Goal: Information Seeking & Learning: Learn about a topic

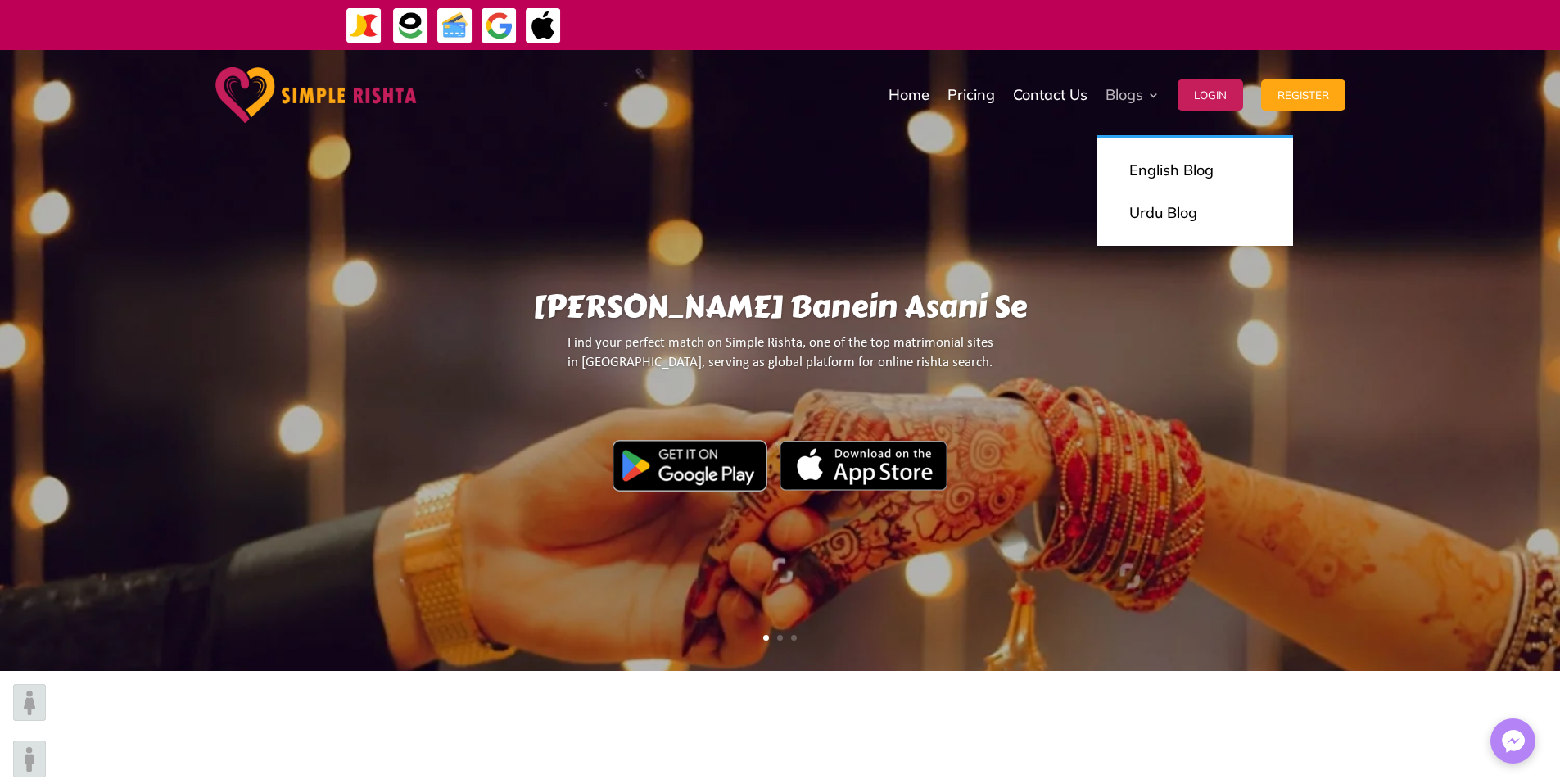
click at [1141, 98] on link "Blogs" at bounding box center [1133, 95] width 54 height 82
click at [1190, 190] on link at bounding box center [1195, 192] width 164 height 10
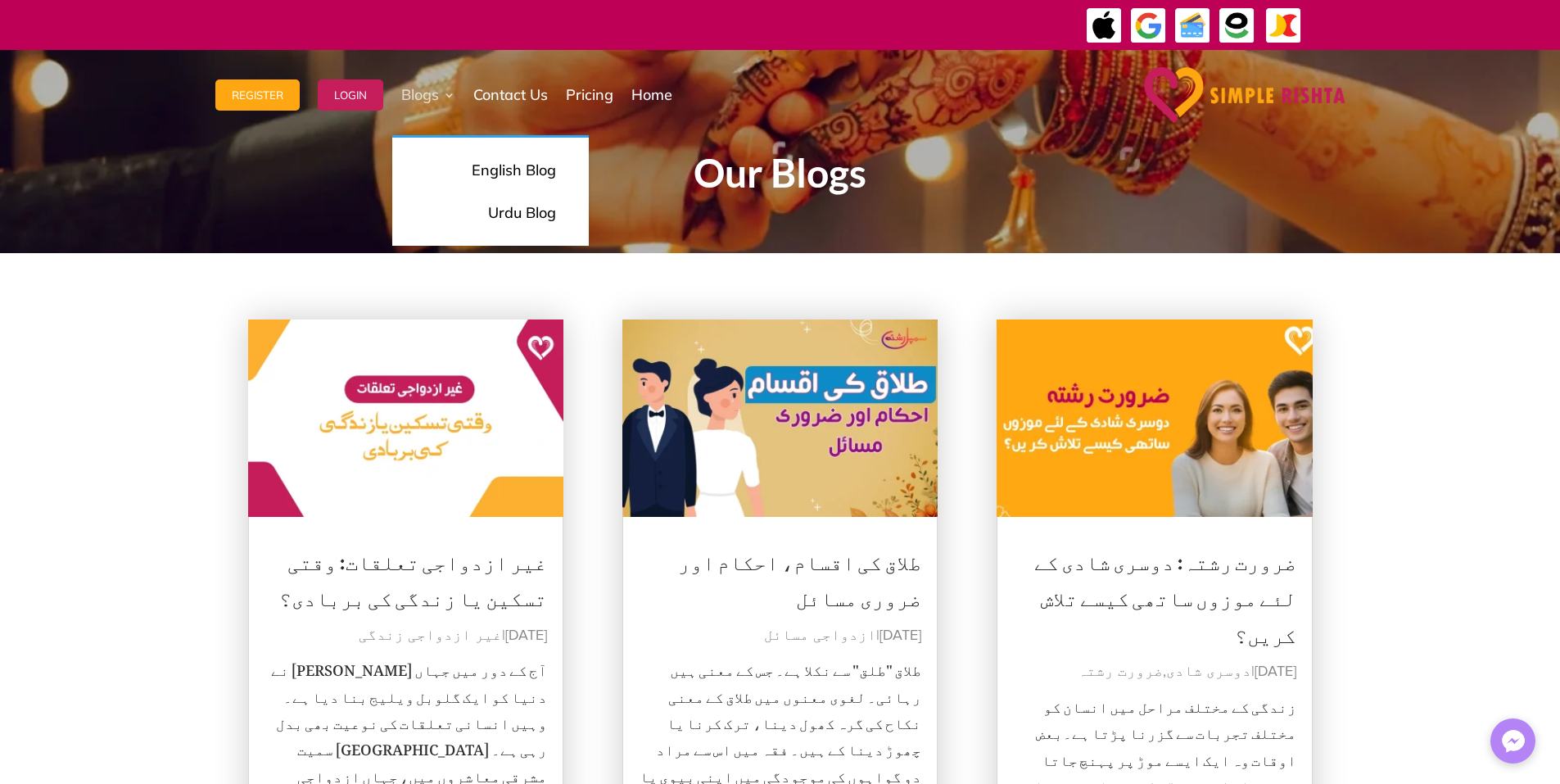
click at [440, 98] on link "Blogs" at bounding box center [428, 95] width 54 height 82
click at [423, 90] on link "Blogs" at bounding box center [428, 95] width 54 height 82
click at [448, 89] on link "Blogs" at bounding box center [428, 95] width 54 height 82
click at [489, 180] on p "English Blog" at bounding box center [490, 171] width 131 height 23
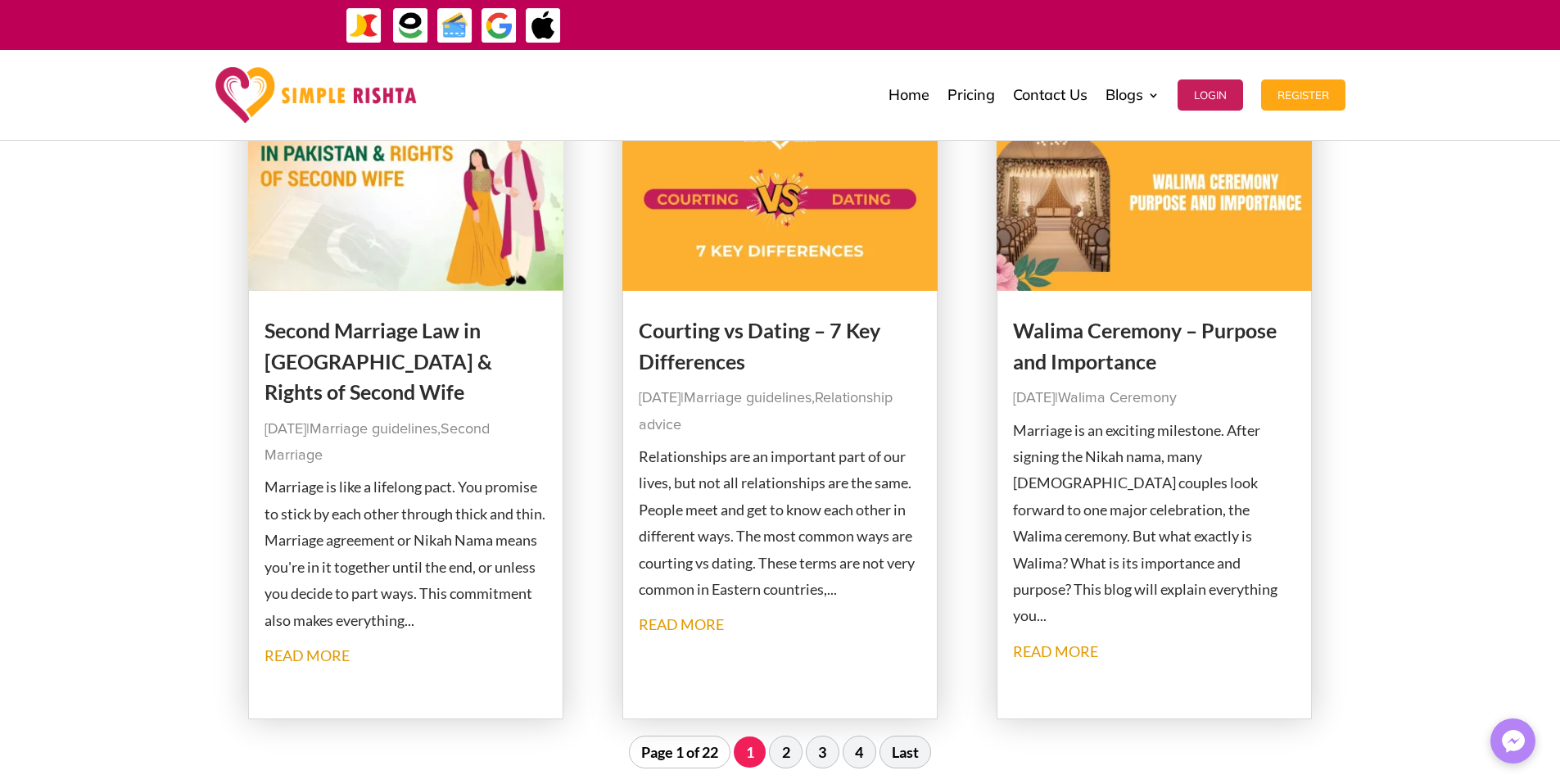
scroll to position [1911, 0]
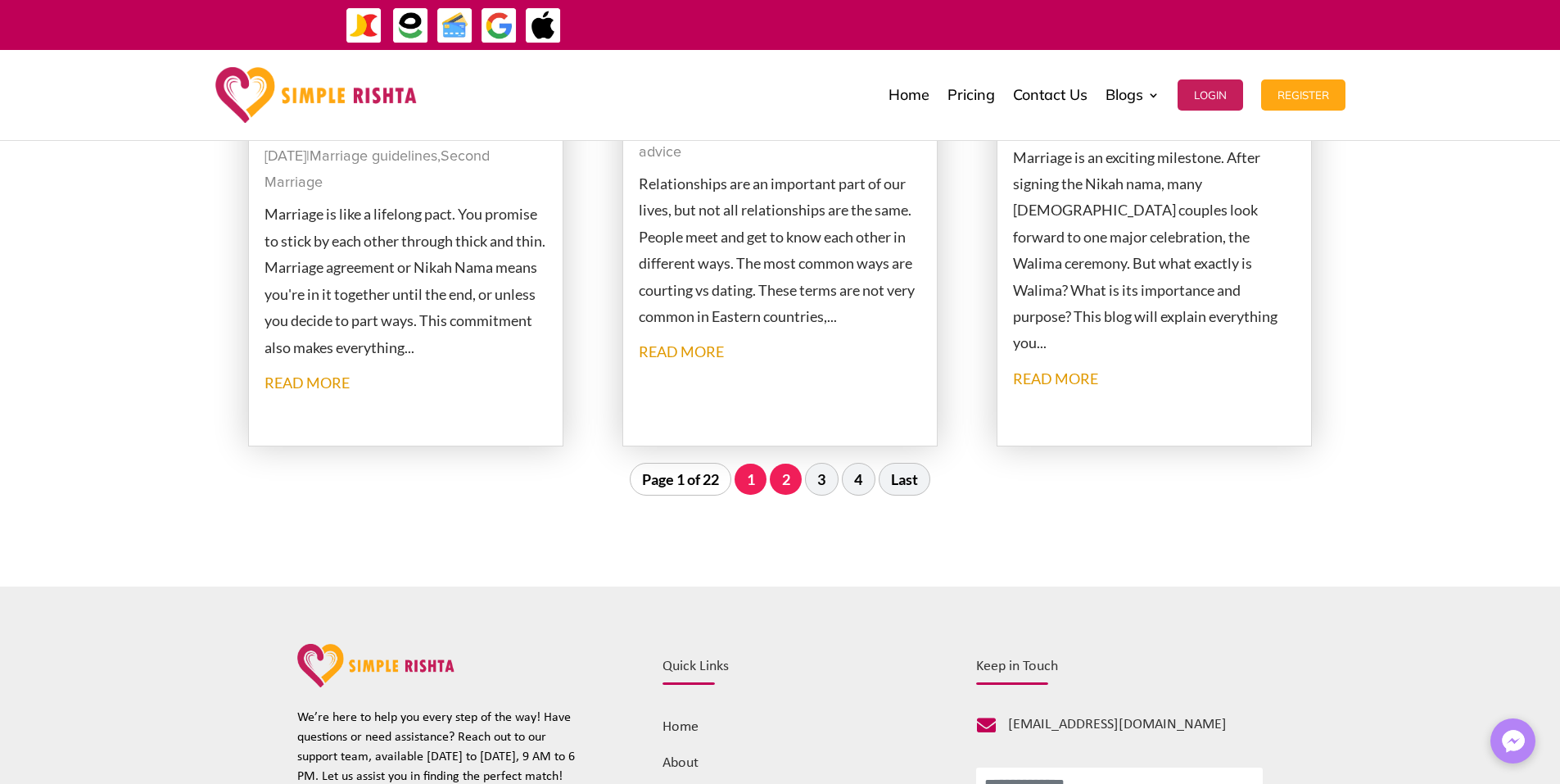
click at [782, 477] on link "2" at bounding box center [786, 479] width 32 height 31
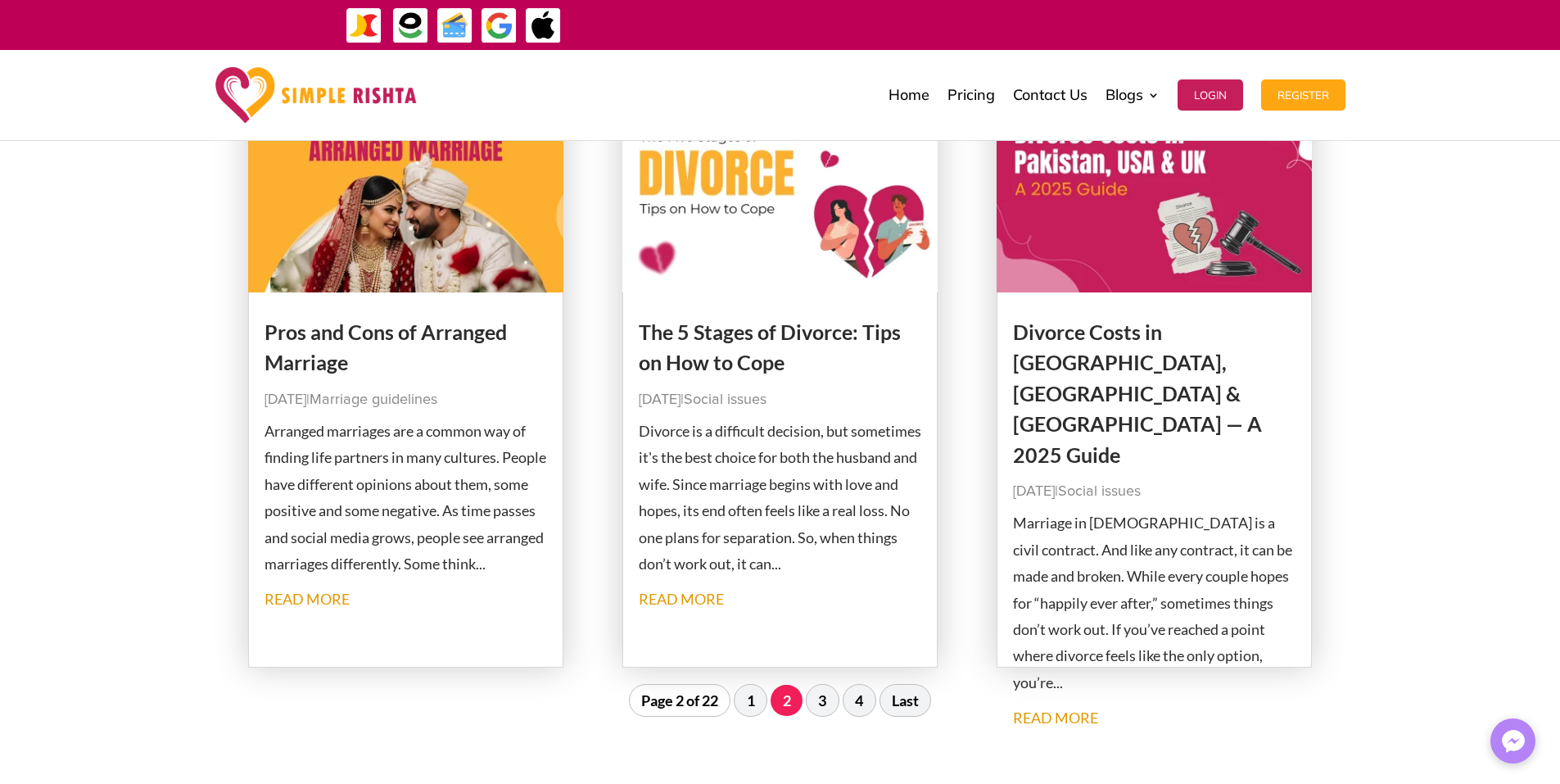
scroll to position [1550, 0]
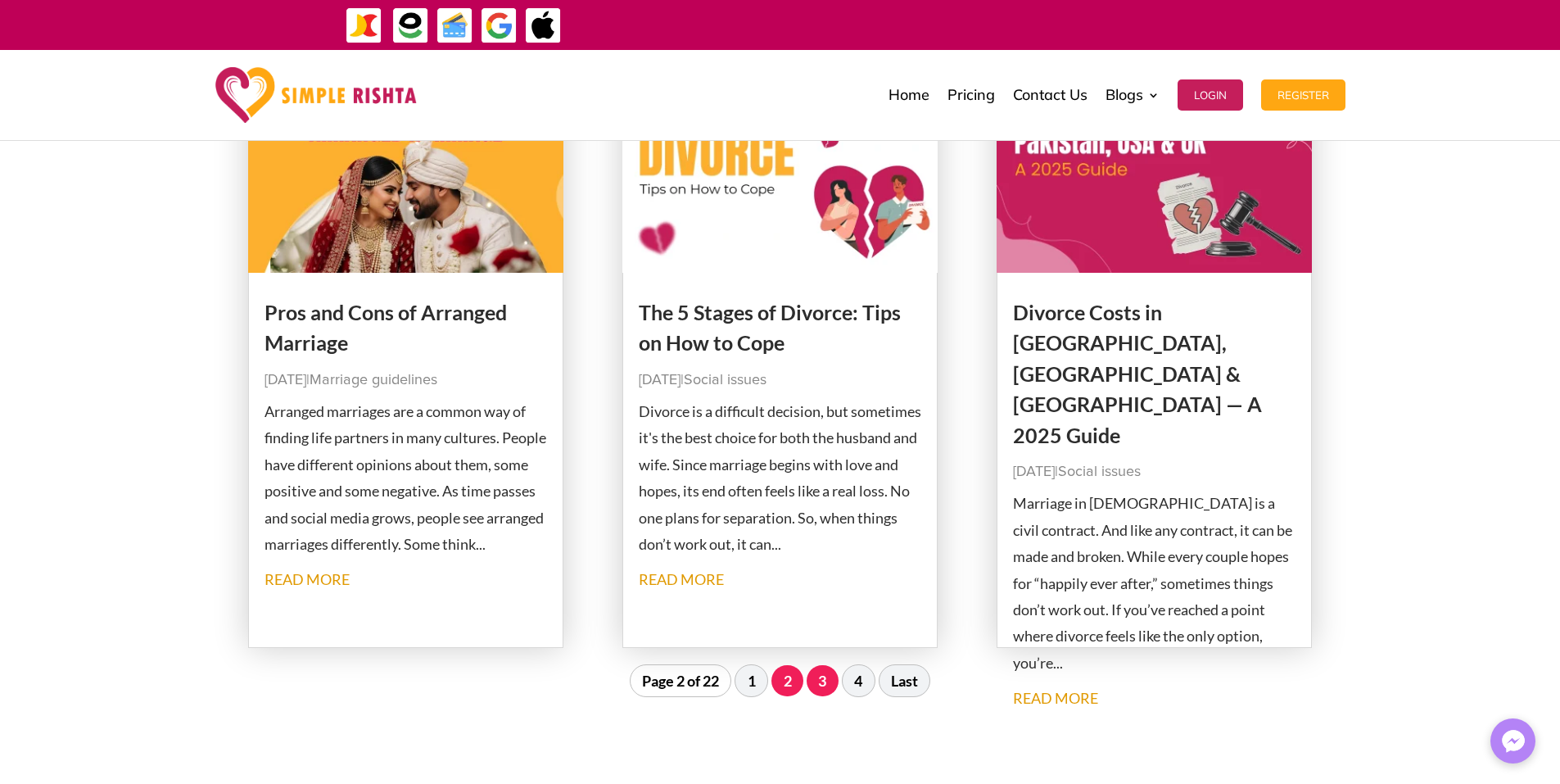
click at [824, 682] on link "3" at bounding box center [823, 681] width 32 height 31
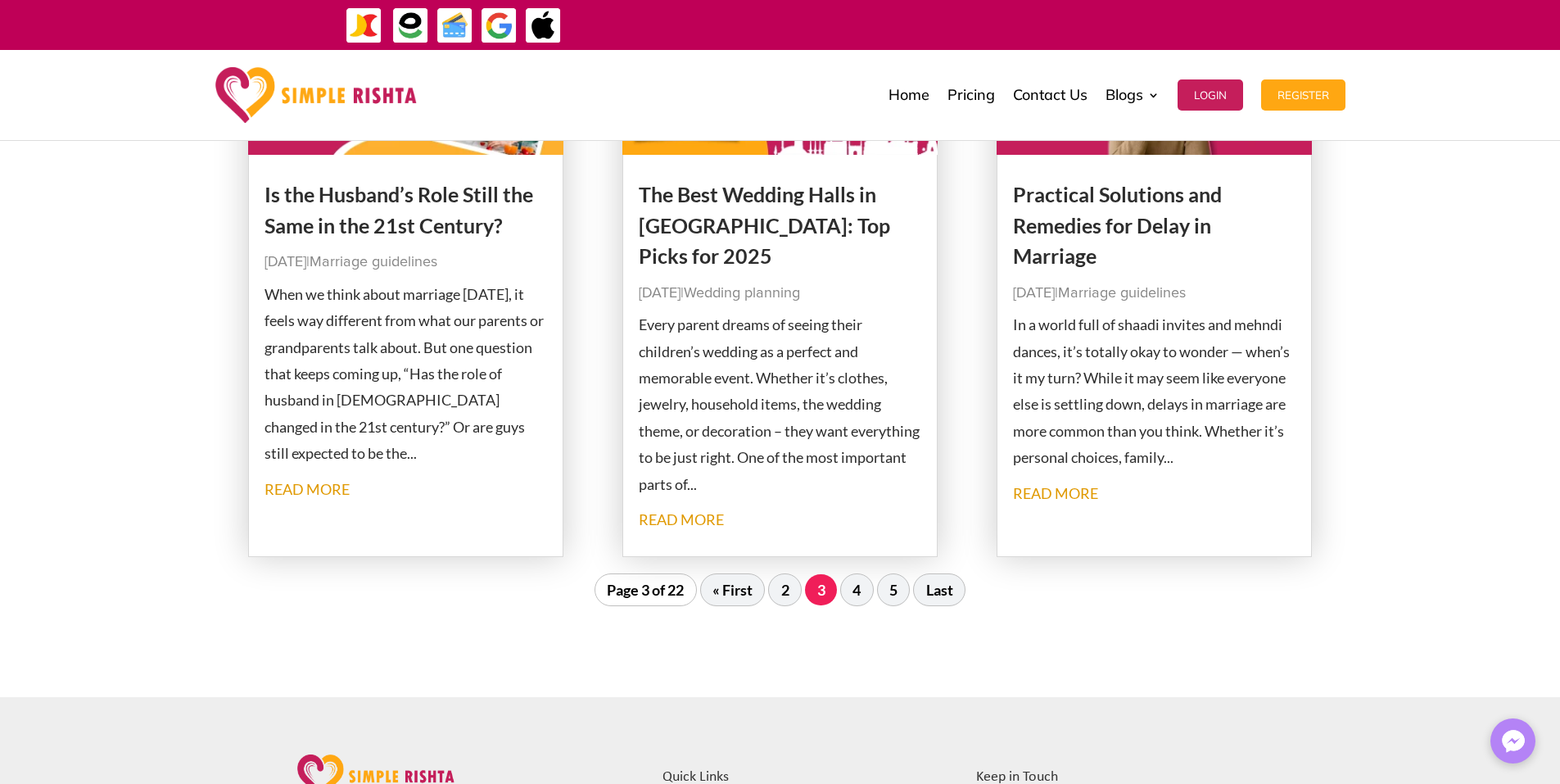
scroll to position [1960, 0]
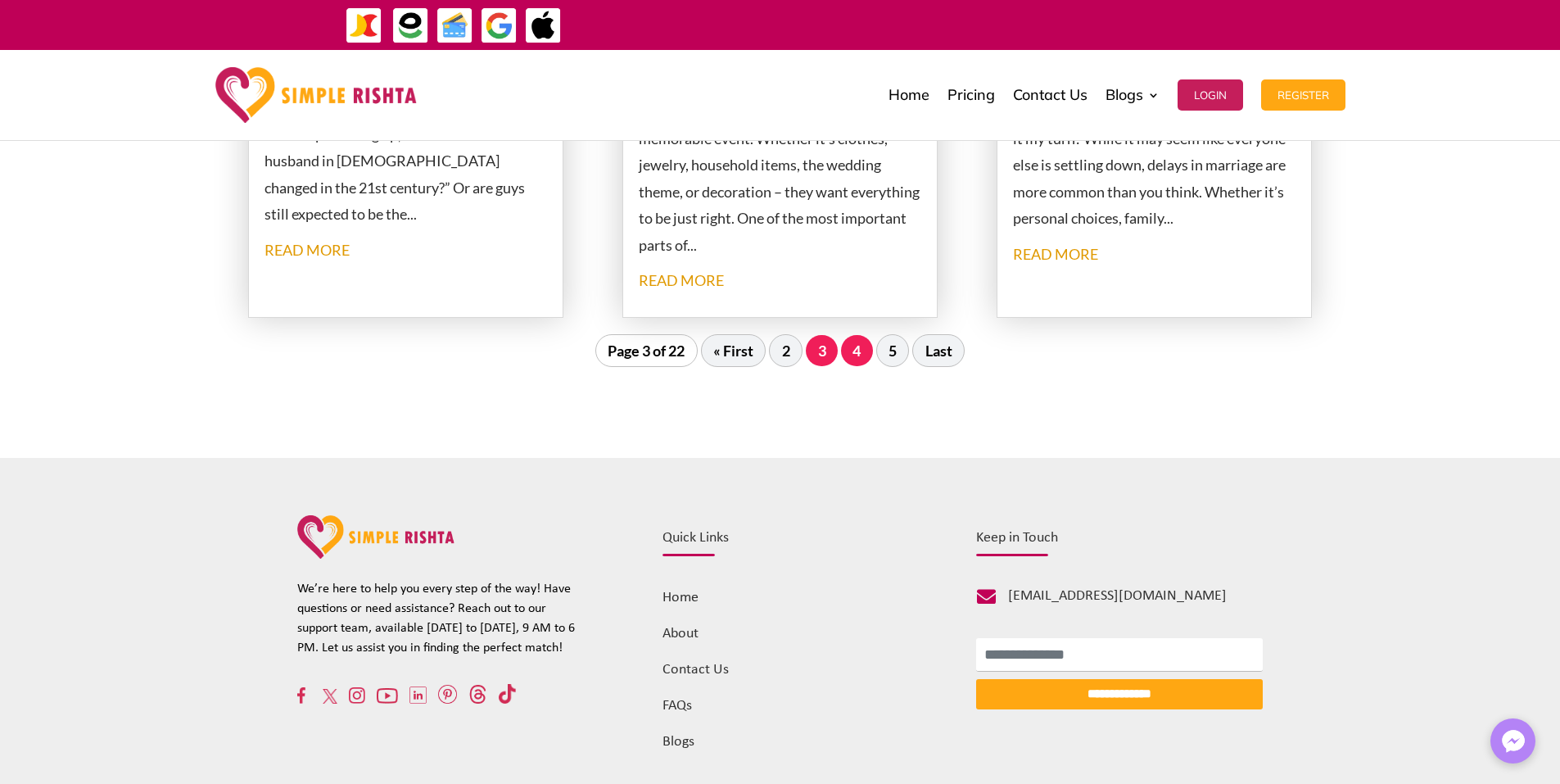
click at [864, 352] on link "4" at bounding box center [857, 350] width 32 height 31
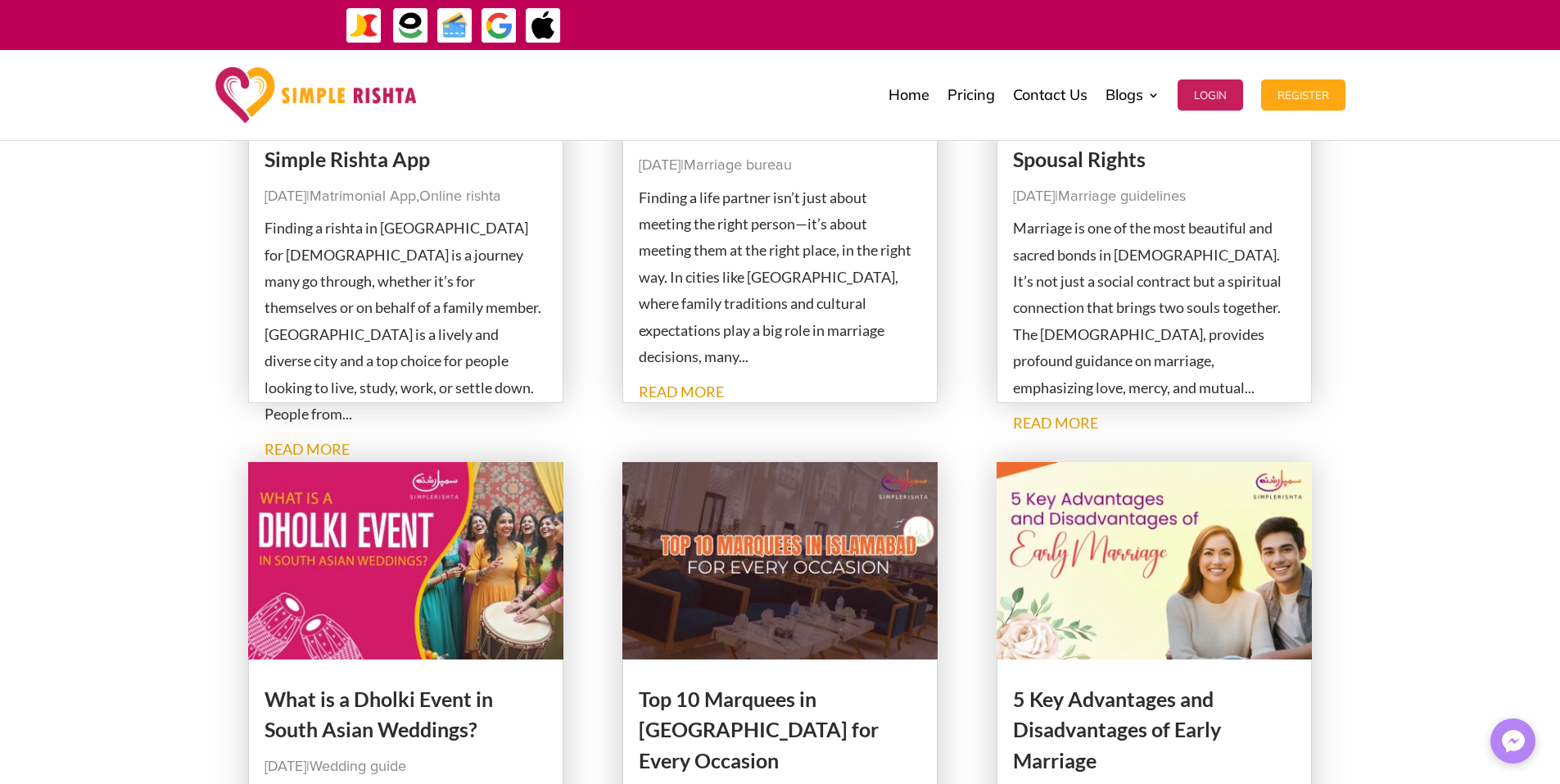
scroll to position [1133, 0]
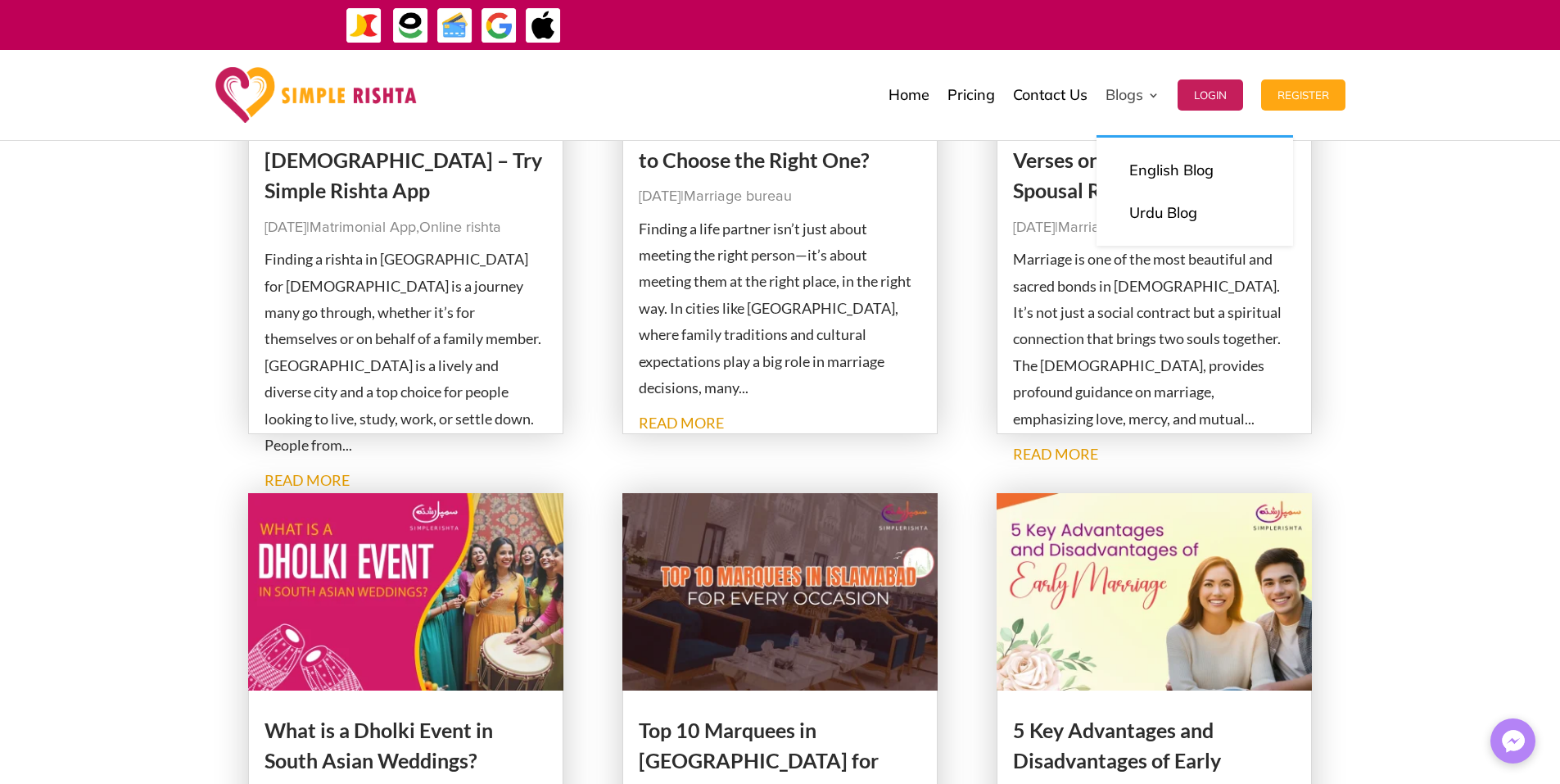
click at [1113, 93] on link "Blogs" at bounding box center [1133, 95] width 54 height 82
click at [1144, 205] on link "Urdu Blog" at bounding box center [1195, 213] width 164 height 33
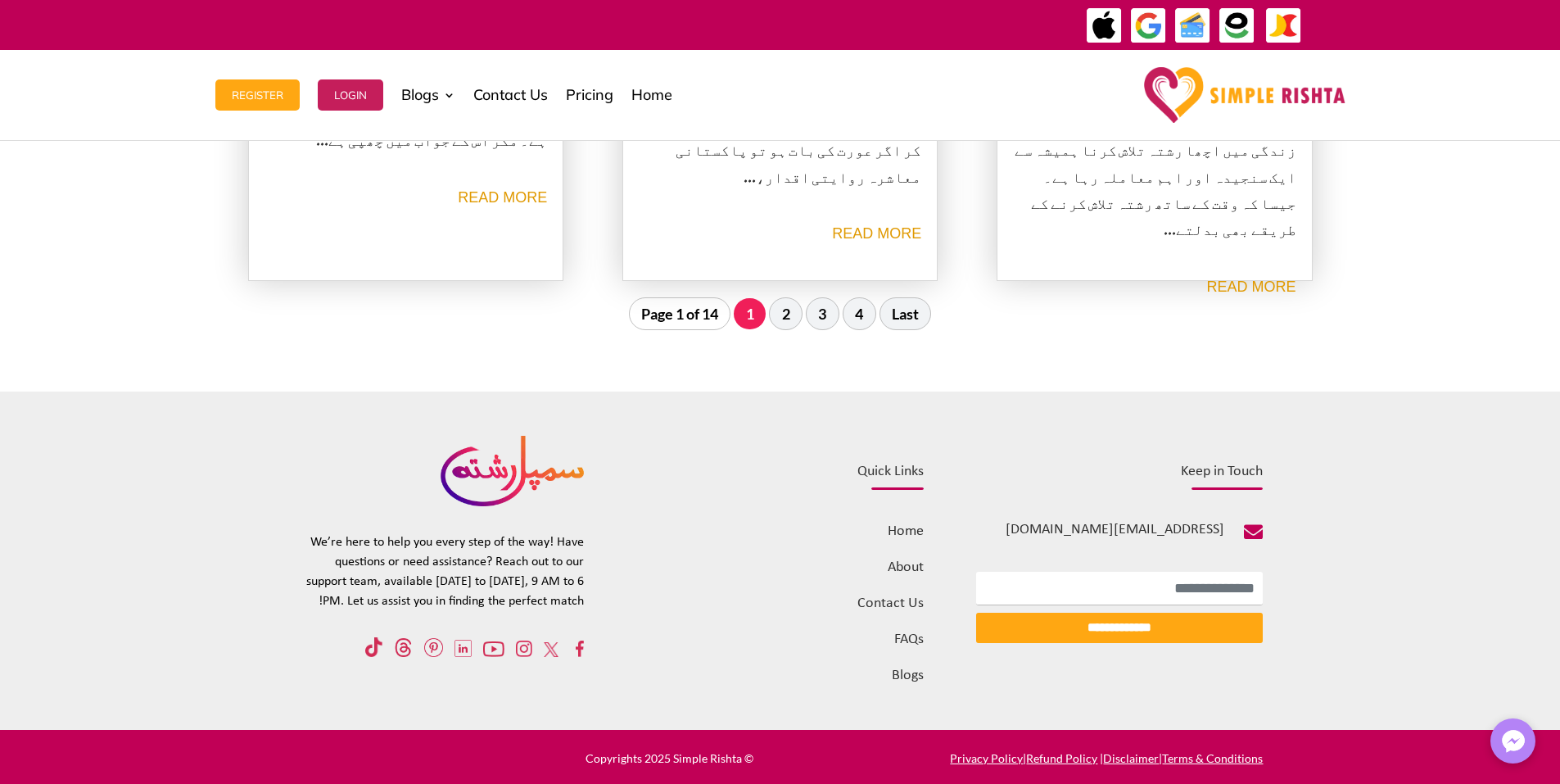
scroll to position [2004, 0]
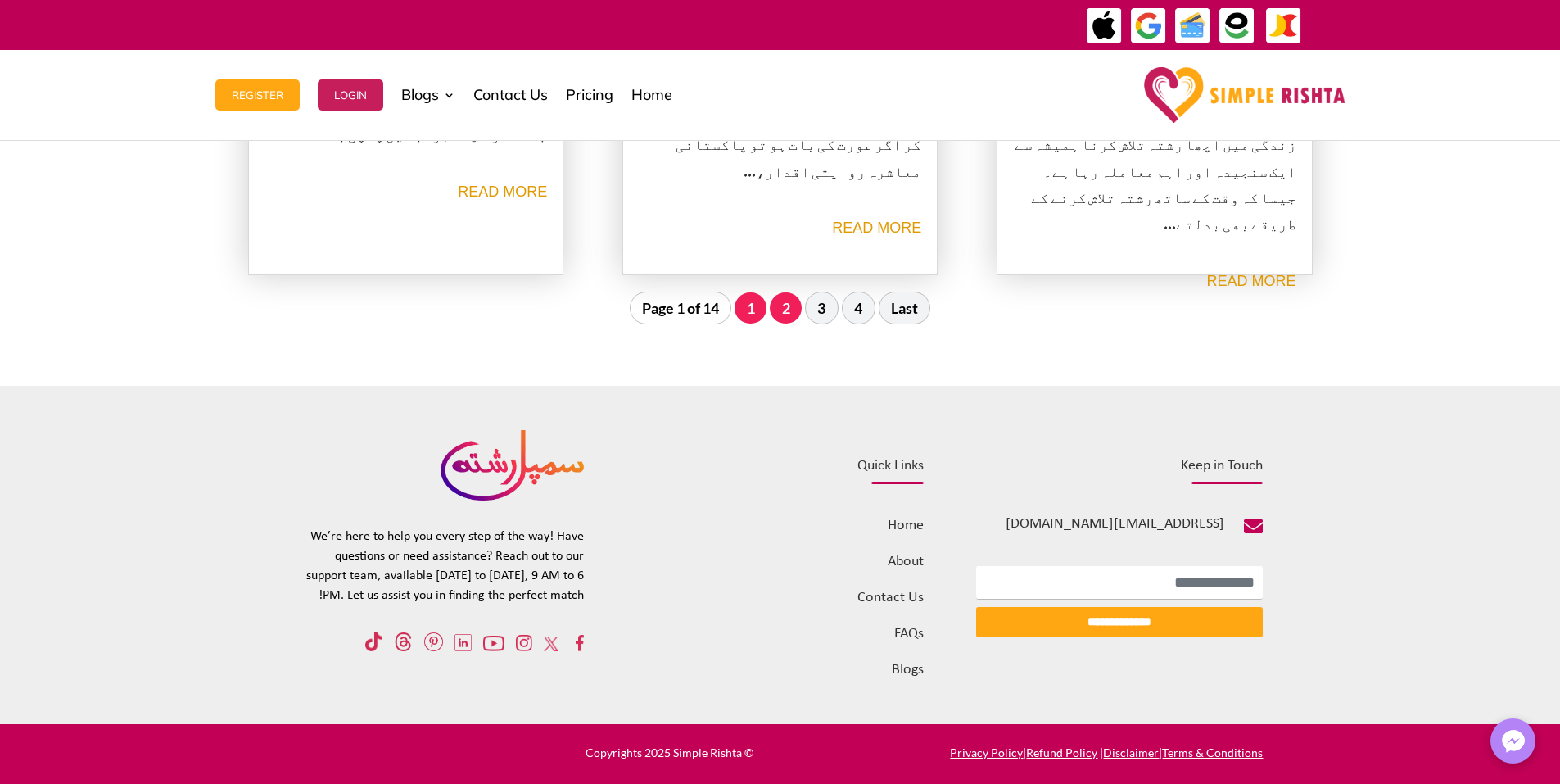
click at [788, 309] on link "2" at bounding box center [786, 308] width 32 height 31
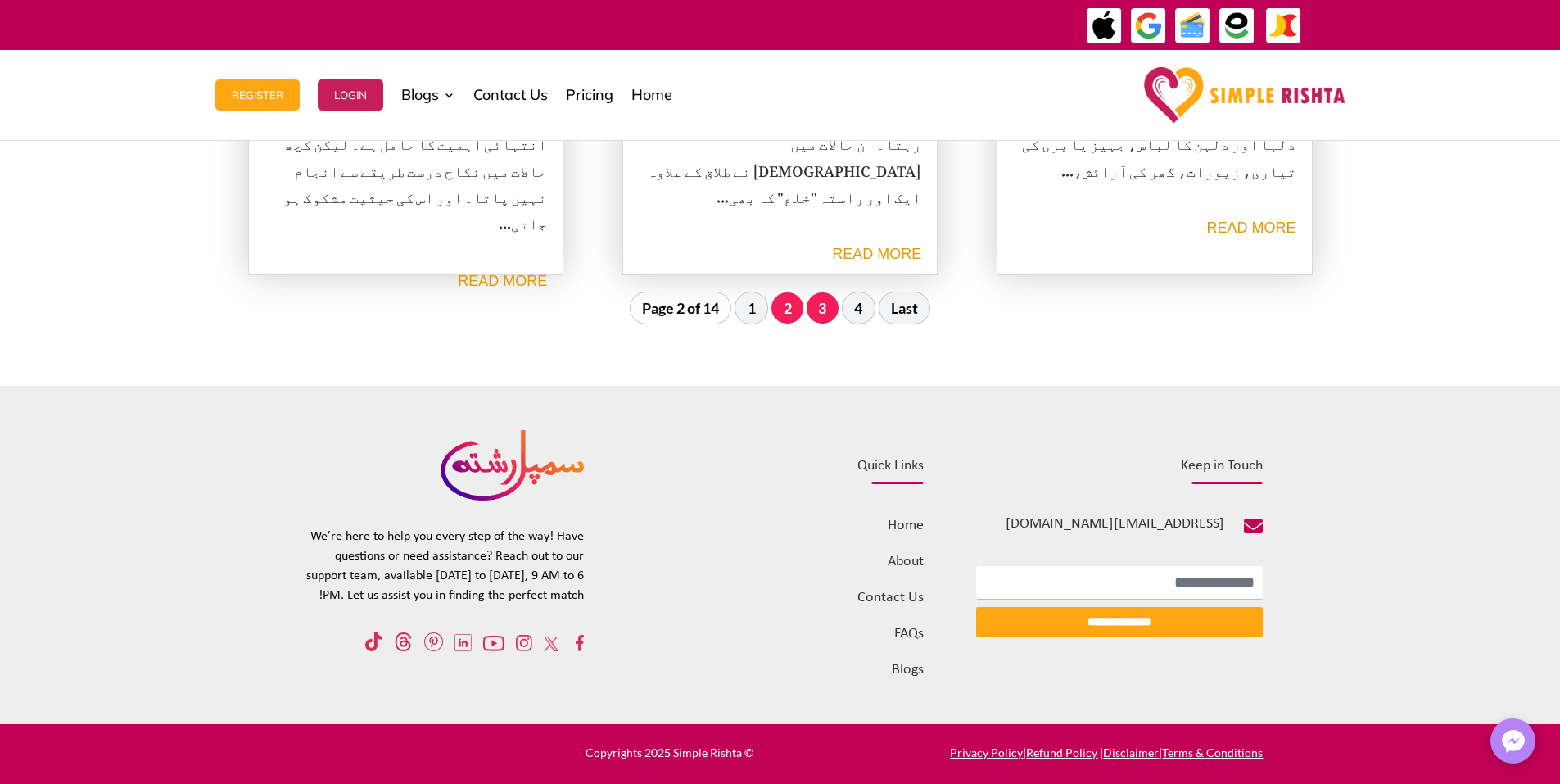
click at [815, 312] on link "3" at bounding box center [823, 308] width 32 height 31
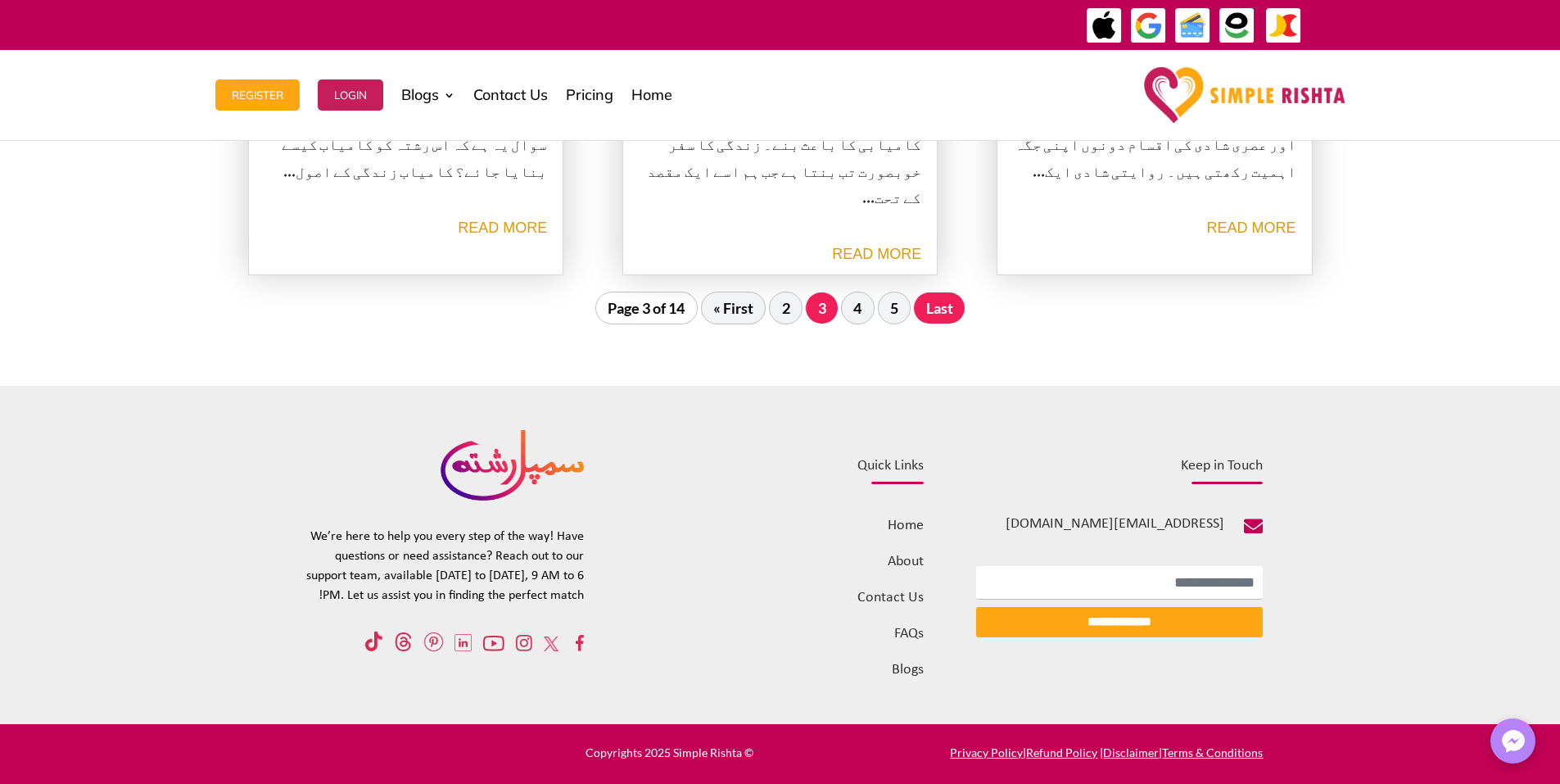
click at [943, 316] on link "Last" at bounding box center [939, 308] width 51 height 31
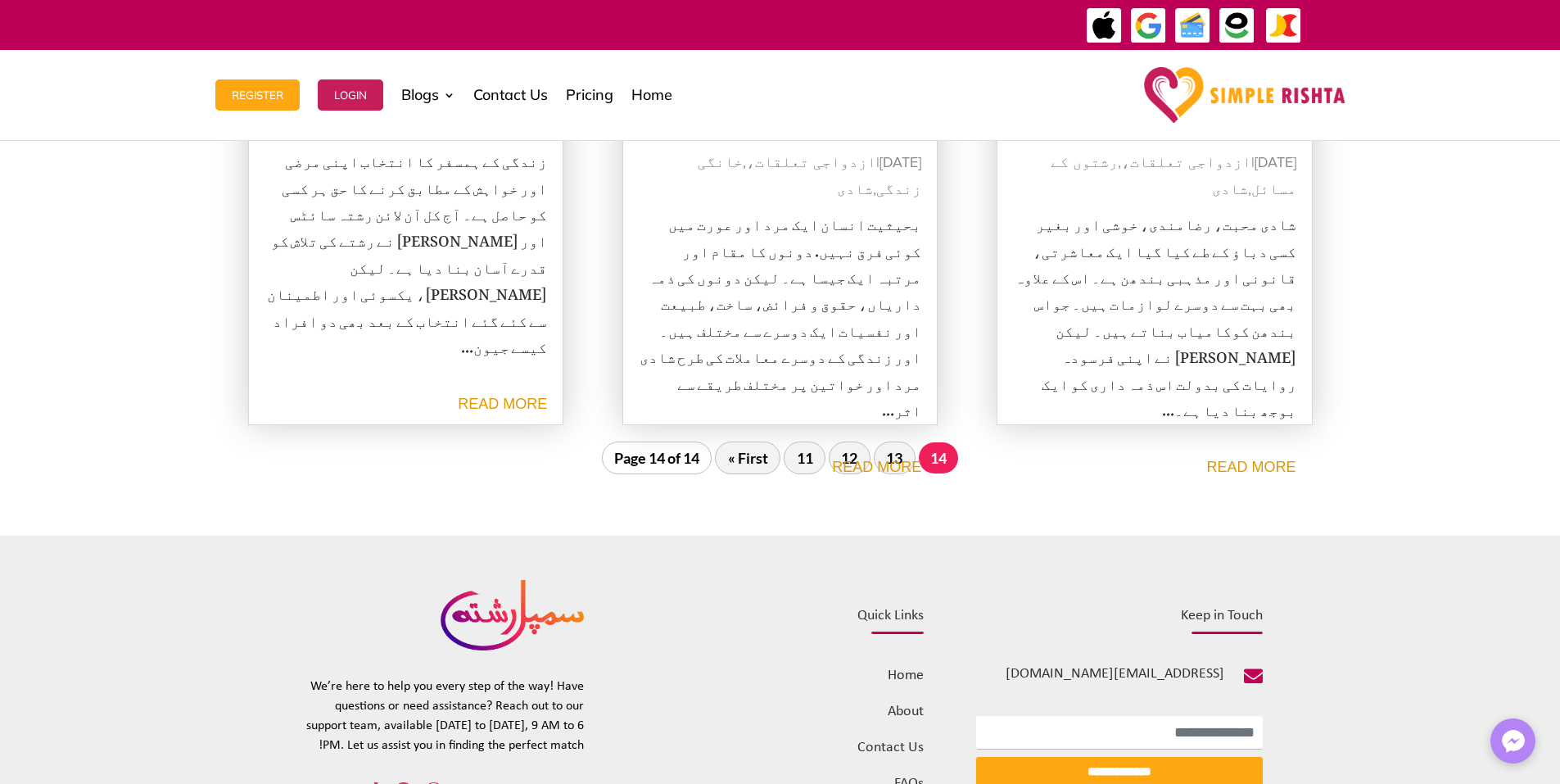
scroll to position [546, 0]
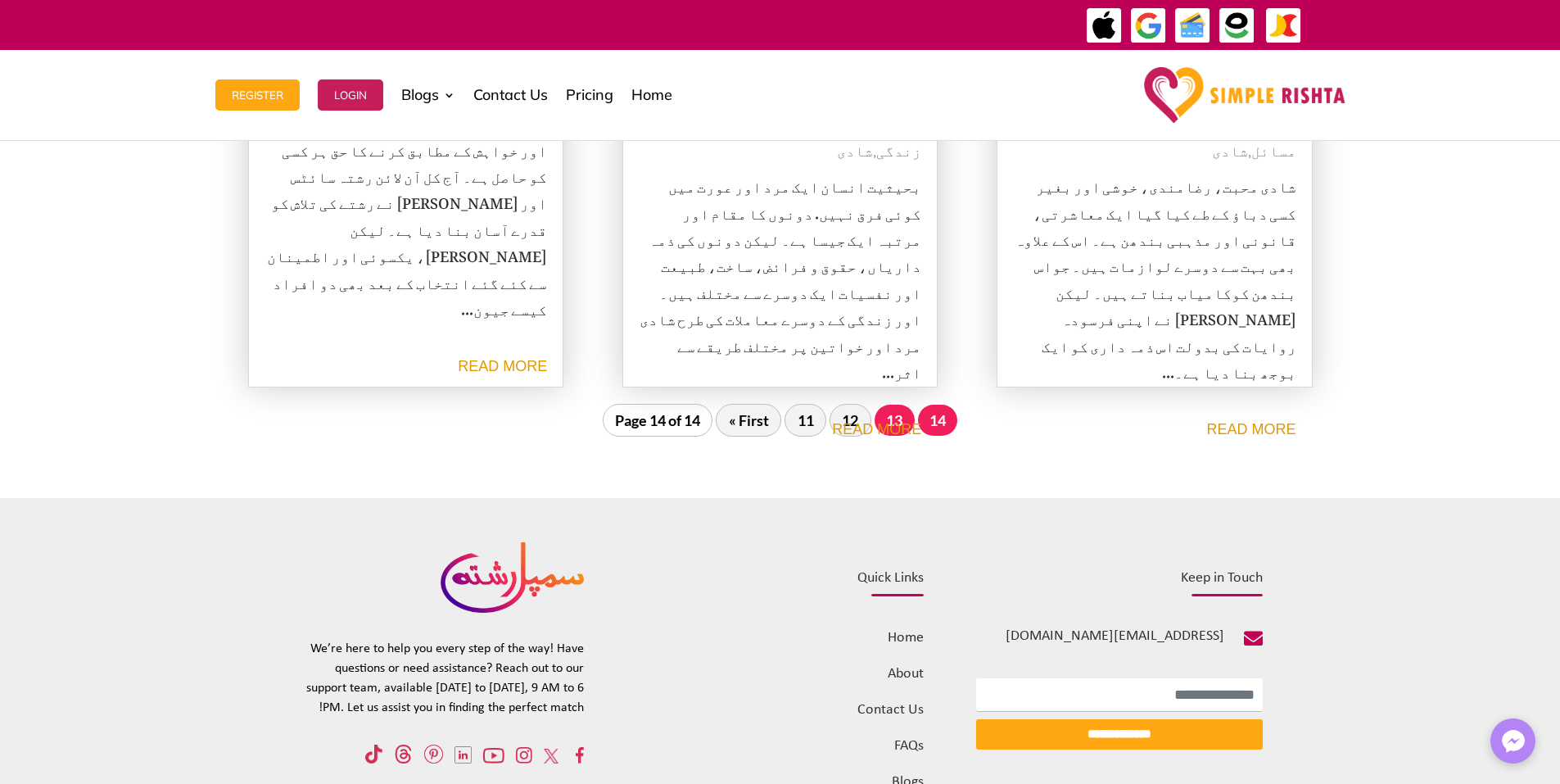
click at [899, 431] on link "13" at bounding box center [894, 420] width 40 height 31
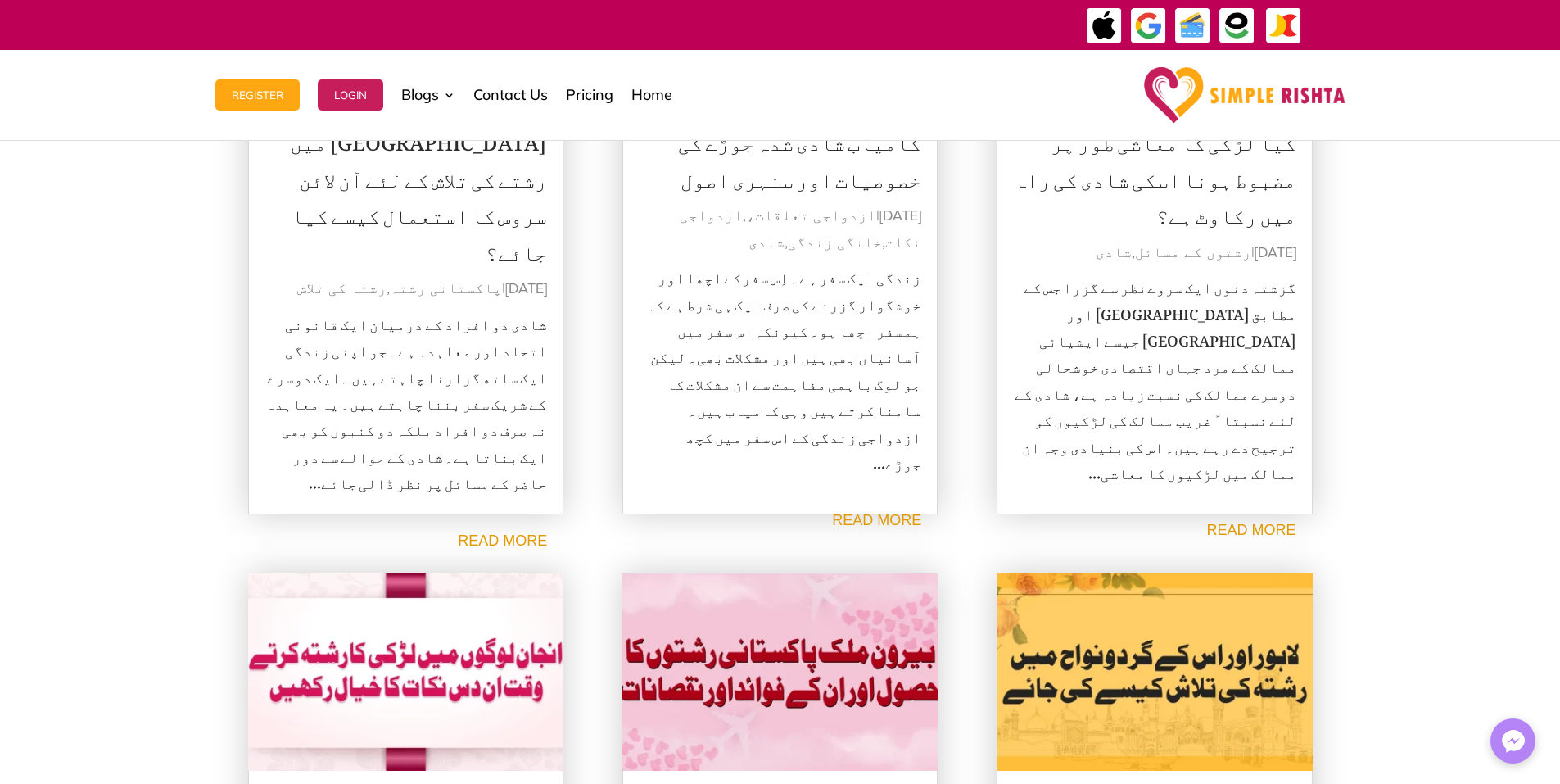
scroll to position [1365, 0]
